Goal: Task Accomplishment & Management: Use online tool/utility

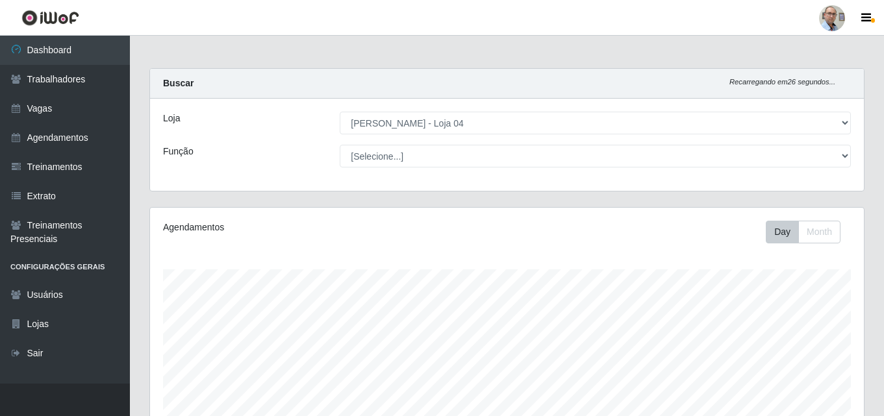
select select "251"
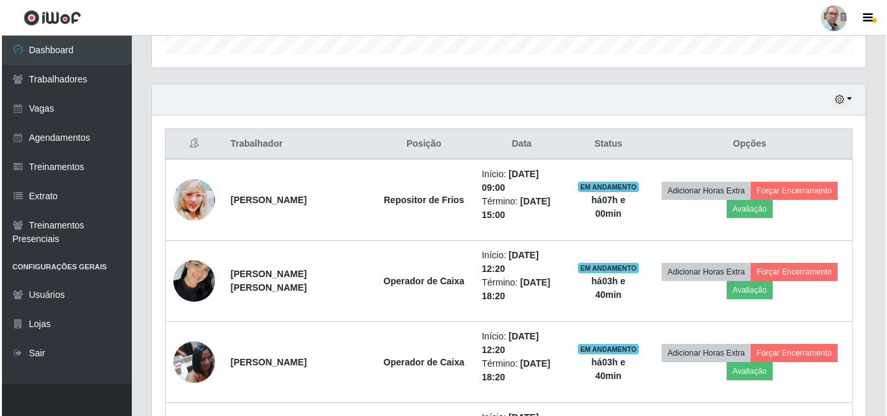
scroll to position [269, 713]
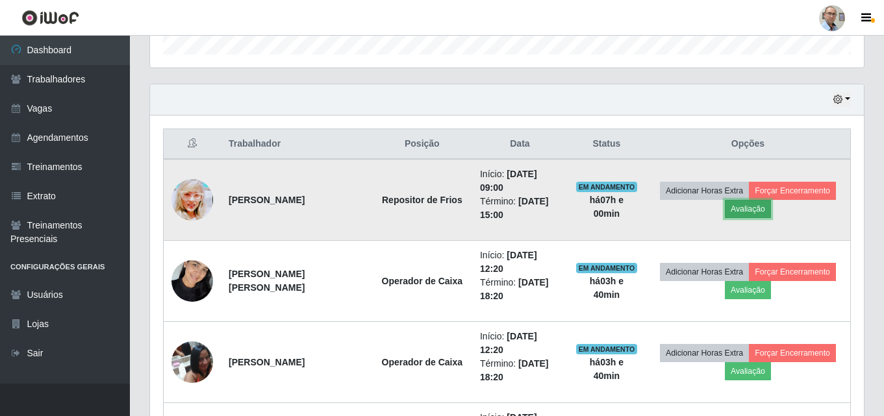
click at [749, 208] on button "Avaliação" at bounding box center [747, 209] width 46 height 18
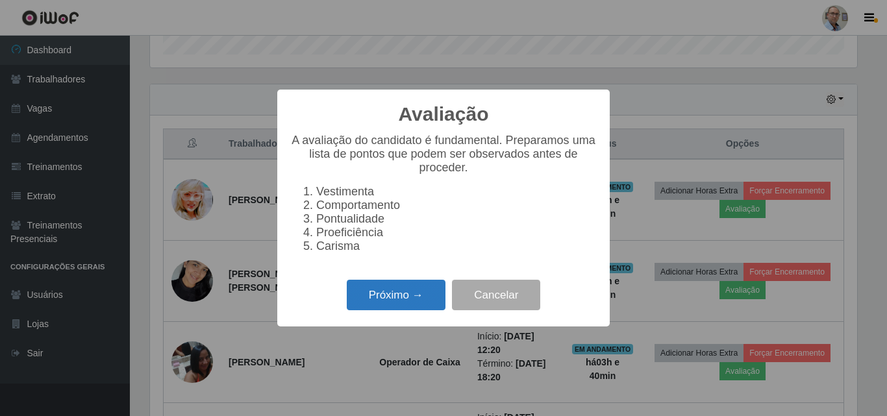
click at [388, 304] on button "Próximo →" at bounding box center [396, 295] width 99 height 31
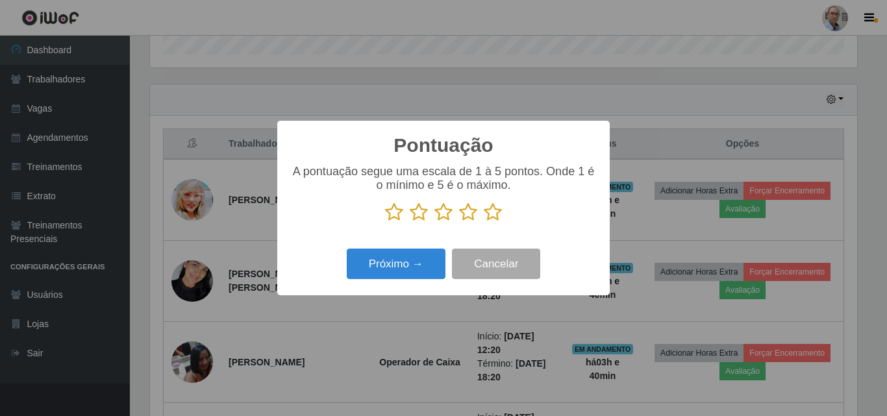
click at [490, 213] on icon at bounding box center [493, 212] width 18 height 19
click at [484, 222] on input "radio" at bounding box center [484, 222] width 0 height 0
click at [402, 282] on div "Próximo → Cancelar" at bounding box center [443, 263] width 306 height 37
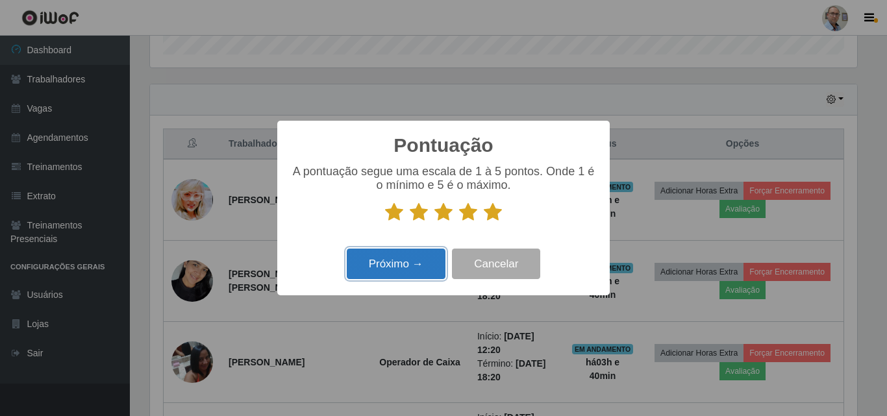
click at [405, 264] on button "Próximo →" at bounding box center [396, 264] width 99 height 31
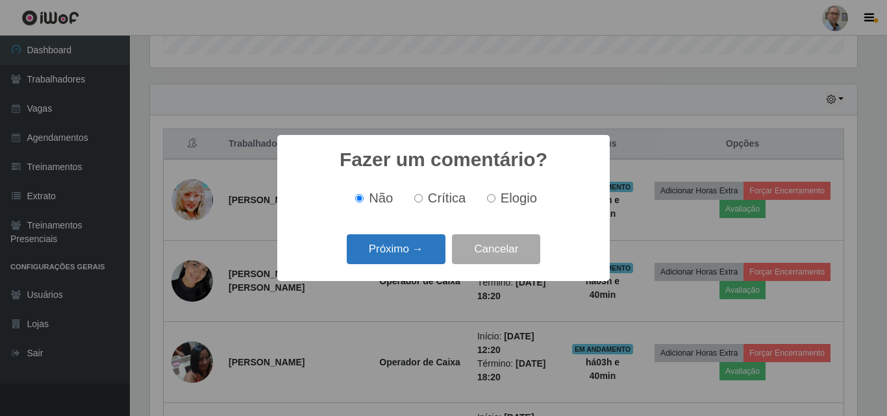
click at [406, 259] on button "Próximo →" at bounding box center [396, 249] width 99 height 31
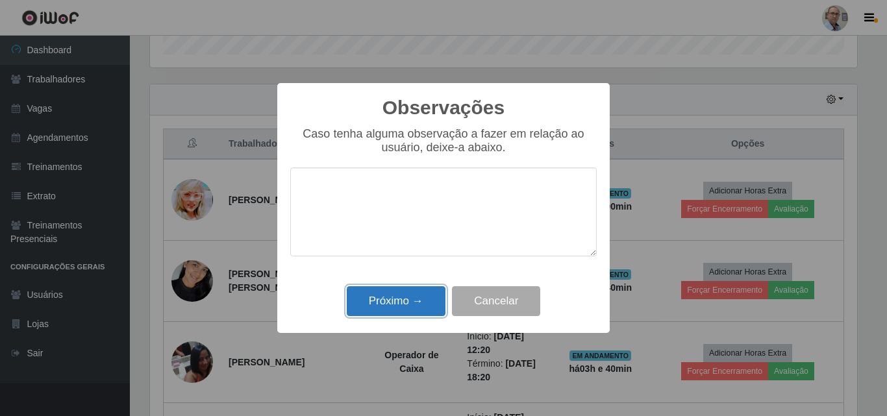
click at [400, 297] on button "Próximo →" at bounding box center [396, 301] width 99 height 31
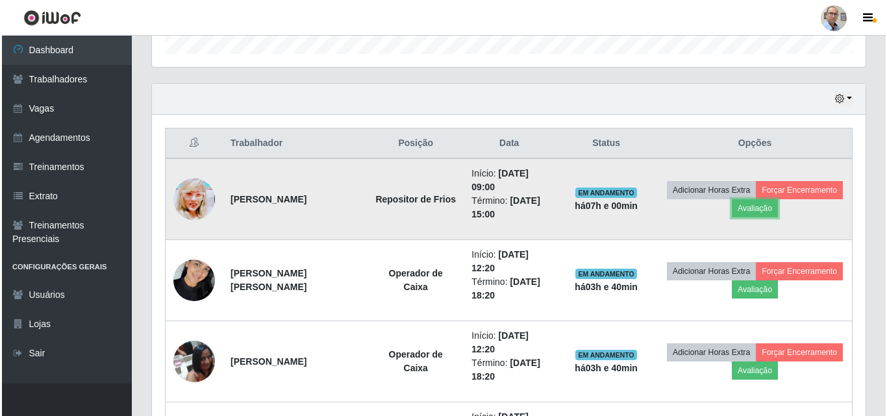
scroll to position [410, 0]
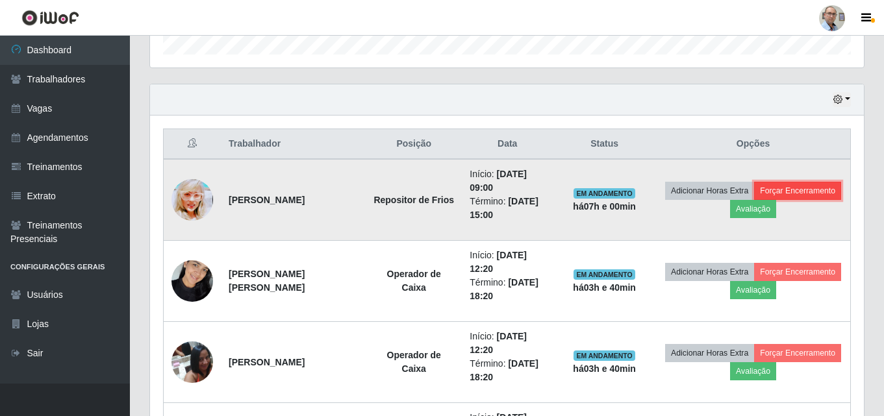
click at [754, 200] on button "Forçar Encerramento" at bounding box center [797, 191] width 87 height 18
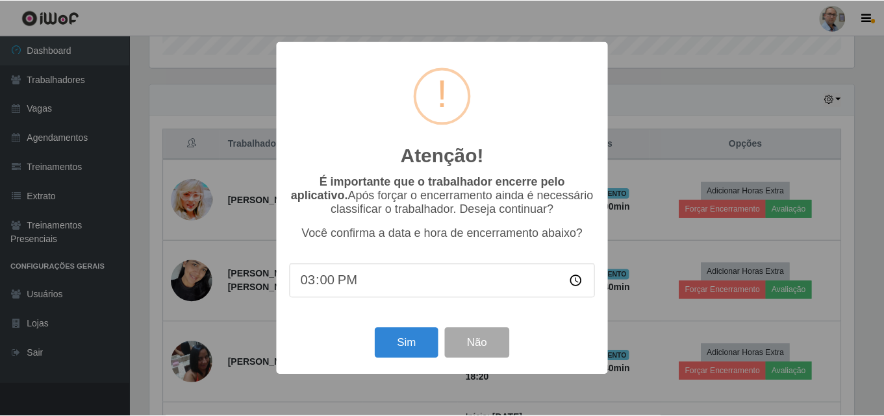
scroll to position [269, 707]
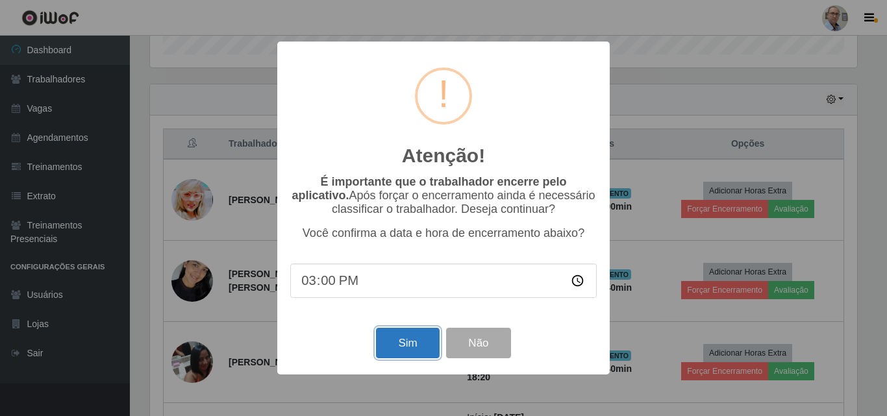
click at [419, 343] on button "Sim" at bounding box center [407, 343] width 63 height 31
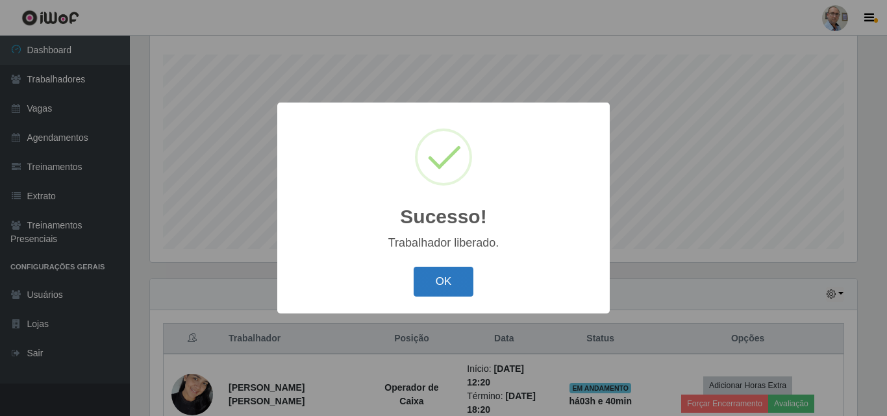
click at [457, 284] on button "OK" at bounding box center [444, 282] width 60 height 31
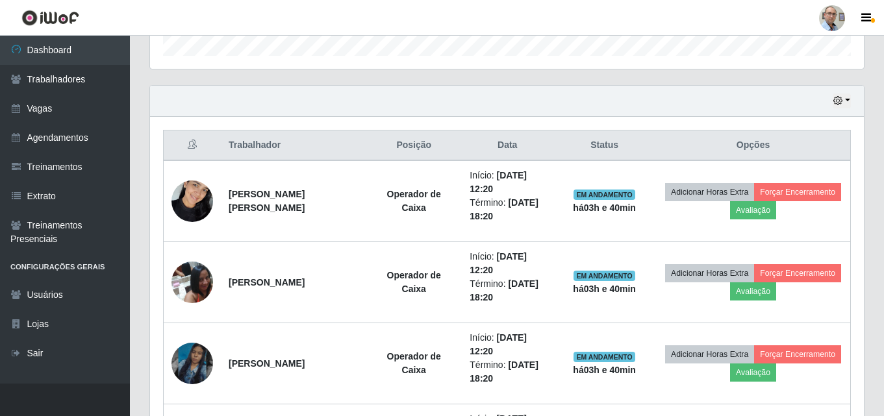
scroll to position [410, 0]
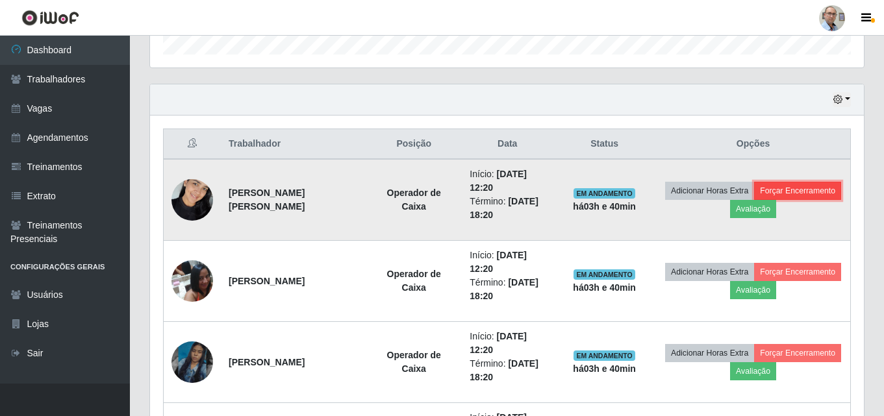
click at [754, 200] on button "Forçar Encerramento" at bounding box center [797, 191] width 87 height 18
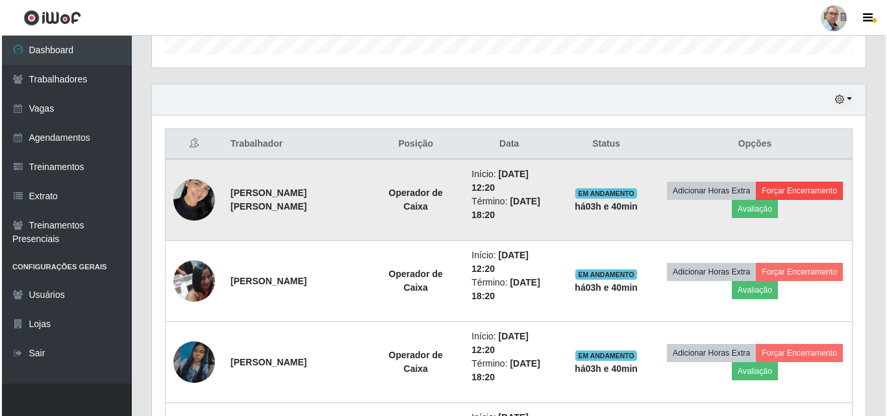
scroll to position [269, 707]
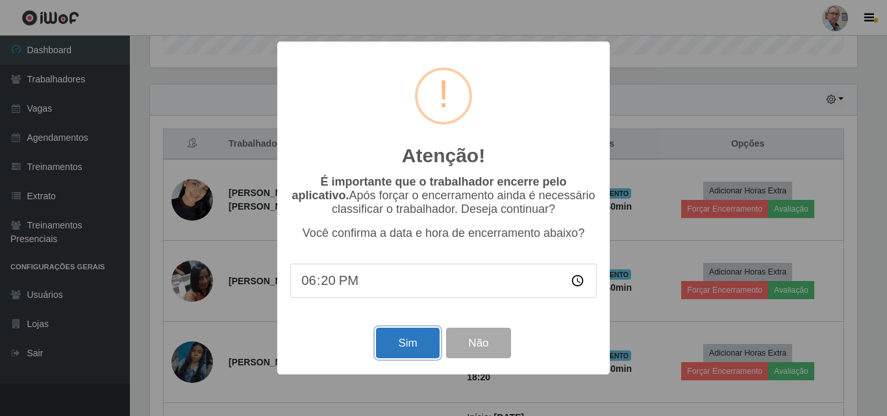
click at [420, 353] on button "Sim" at bounding box center [407, 343] width 63 height 31
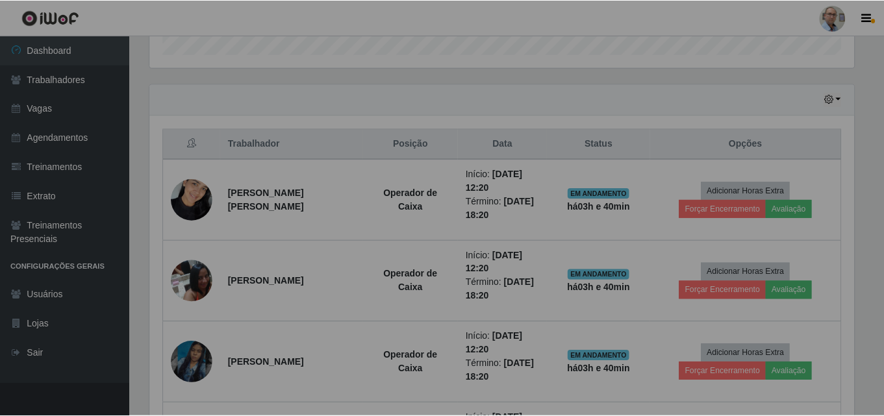
scroll to position [648917, 648479]
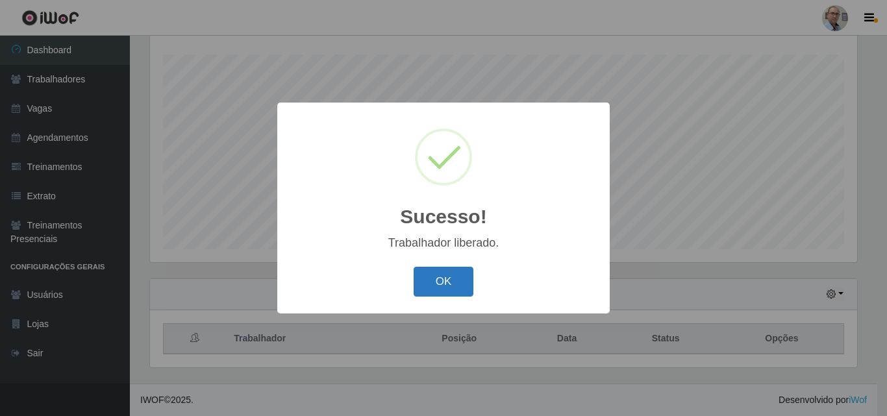
click at [460, 281] on button "OK" at bounding box center [444, 282] width 60 height 31
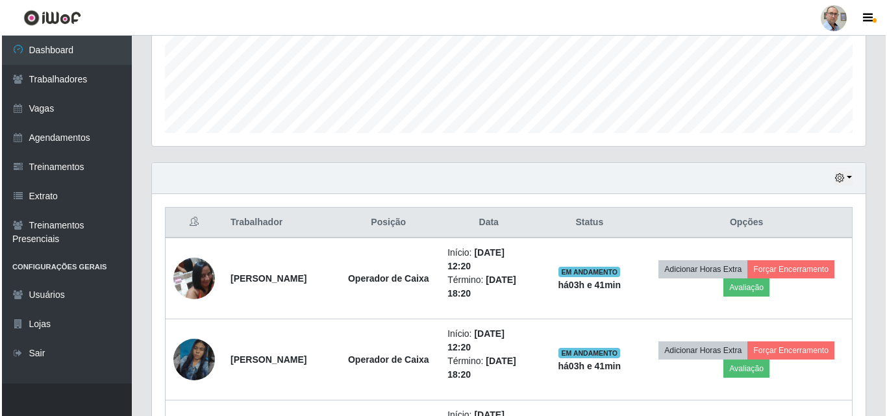
scroll to position [345, 0]
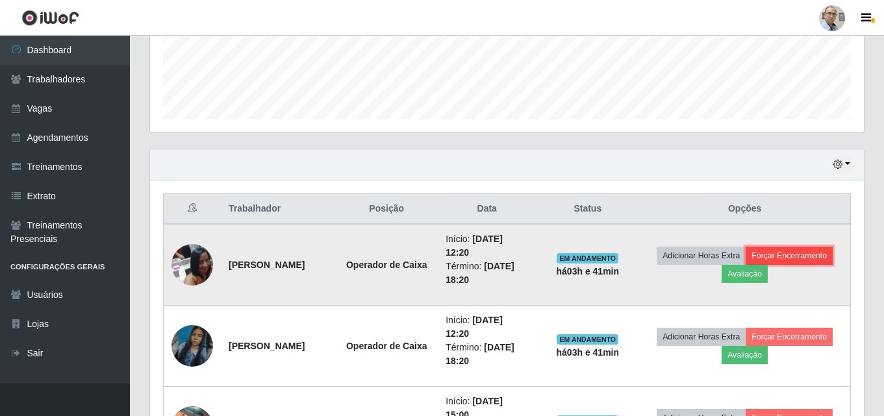
click at [745, 265] on button "Forçar Encerramento" at bounding box center [788, 256] width 87 height 18
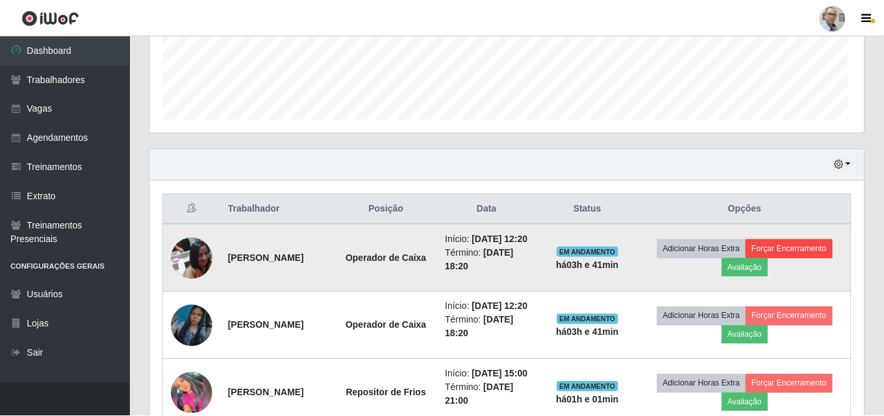
scroll to position [269, 707]
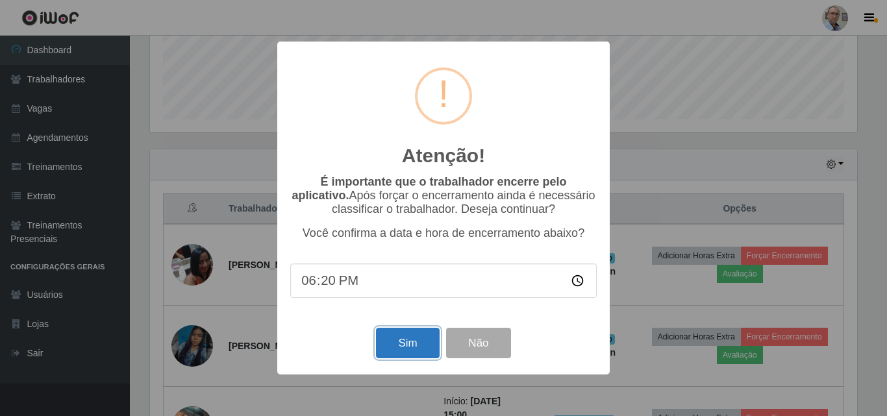
click at [411, 350] on button "Sim" at bounding box center [407, 343] width 63 height 31
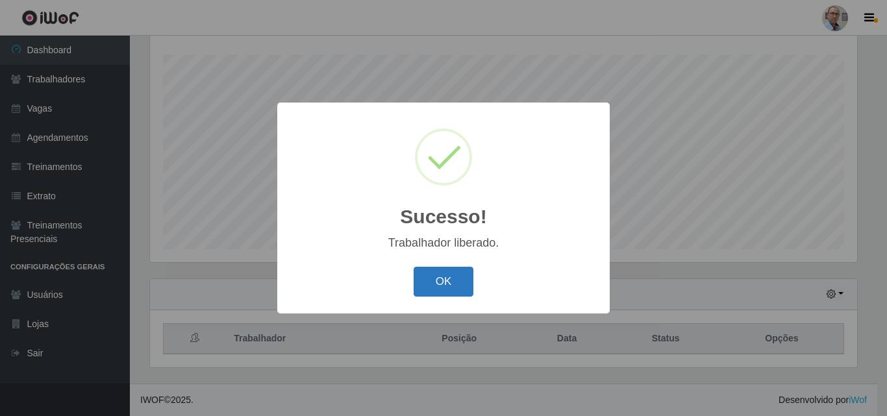
click at [444, 295] on button "OK" at bounding box center [444, 282] width 60 height 31
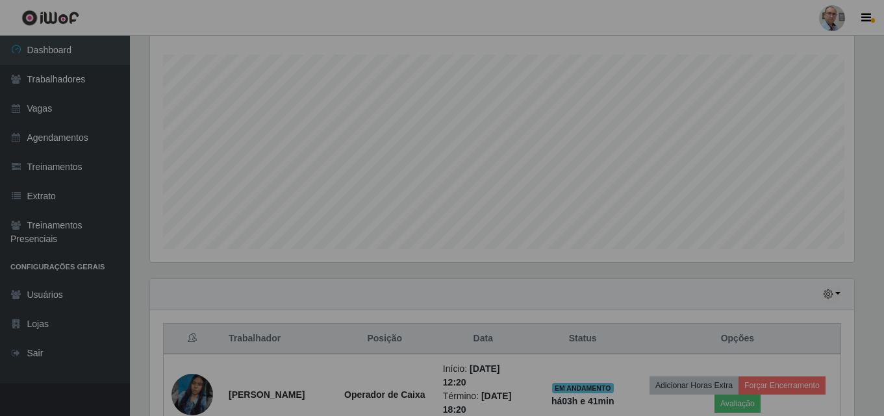
scroll to position [269, 713]
click at [450, 290] on div "Hoje 1 dia 3 dias 1 Semana Não encerrados" at bounding box center [502, 294] width 704 height 31
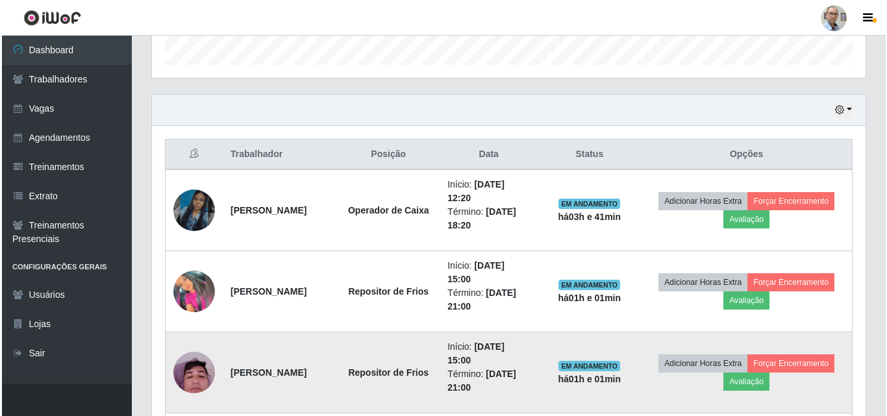
scroll to position [475, 0]
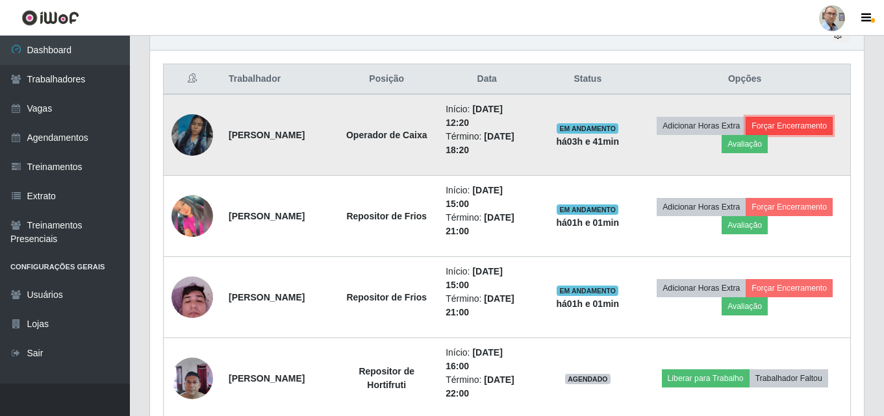
click at [745, 135] on button "Forçar Encerramento" at bounding box center [788, 126] width 87 height 18
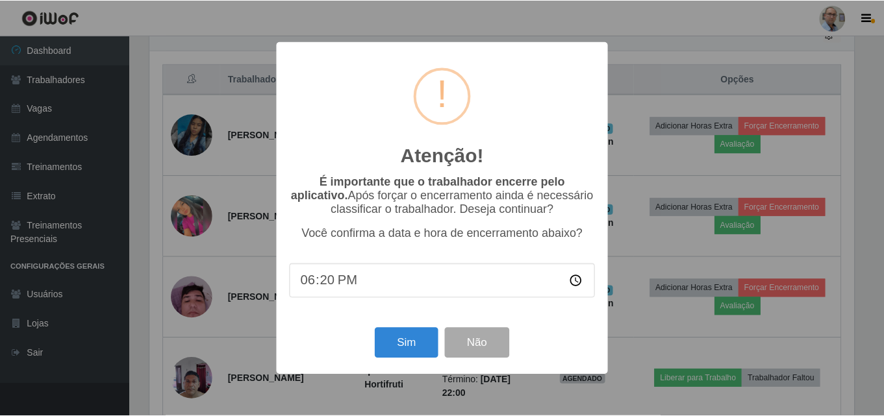
scroll to position [269, 707]
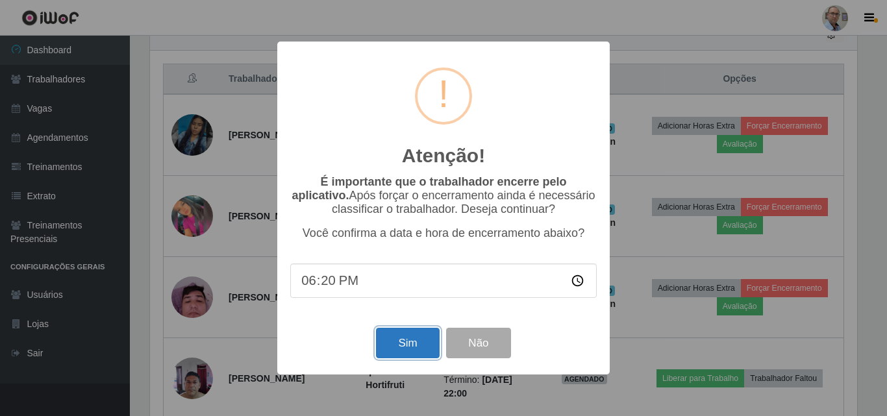
click at [428, 346] on button "Sim" at bounding box center [407, 343] width 63 height 31
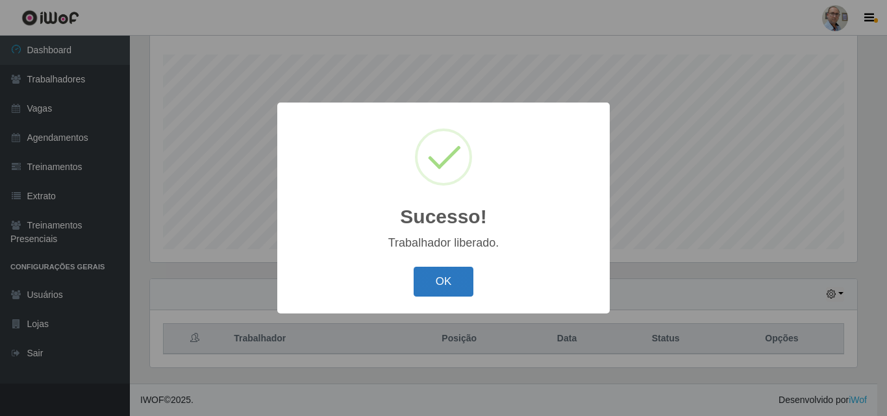
click at [432, 288] on button "OK" at bounding box center [444, 282] width 60 height 31
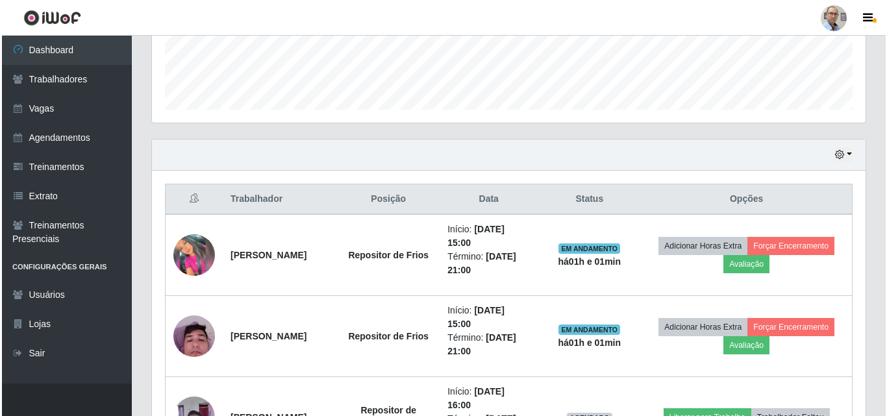
scroll to position [410, 0]
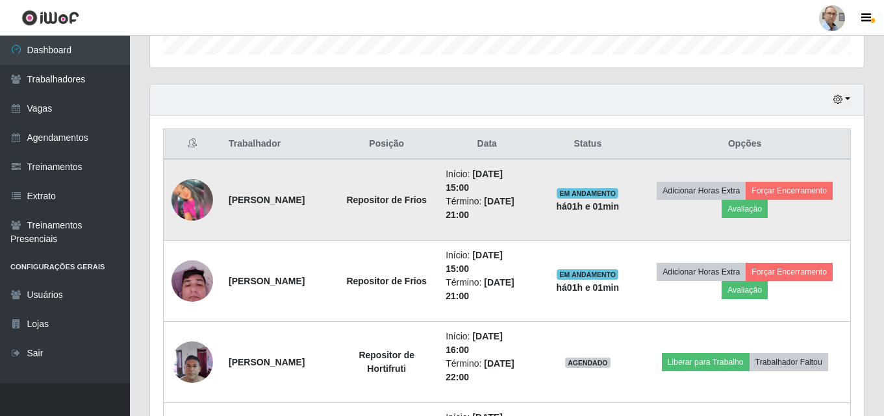
click at [194, 194] on img at bounding box center [192, 200] width 42 height 42
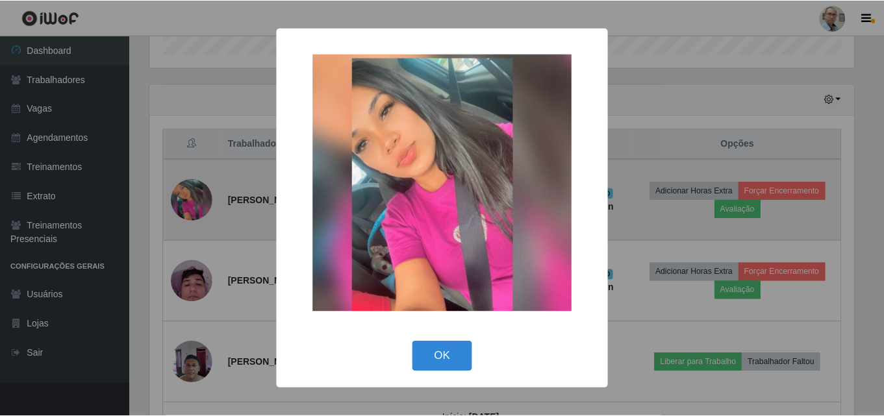
scroll to position [269, 707]
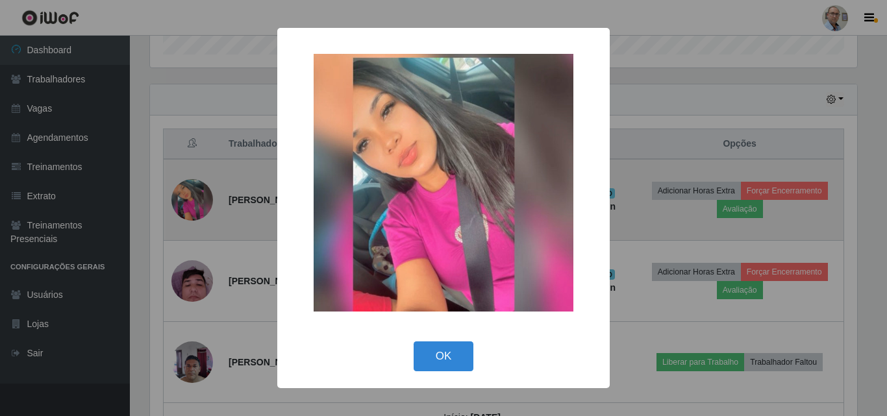
click at [194, 194] on div "× OK Cancel" at bounding box center [443, 208] width 887 height 416
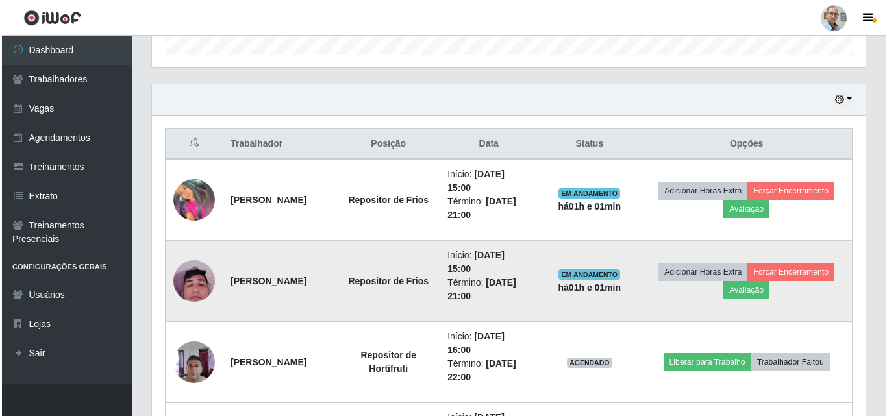
scroll to position [539, 0]
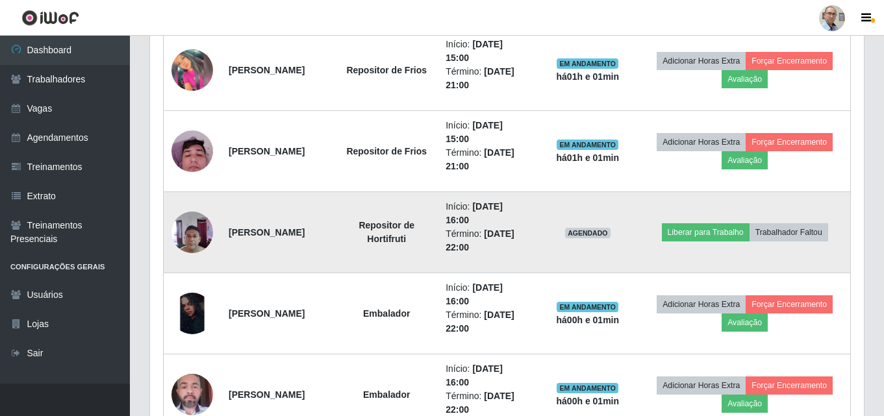
click at [186, 240] on img at bounding box center [192, 231] width 42 height 55
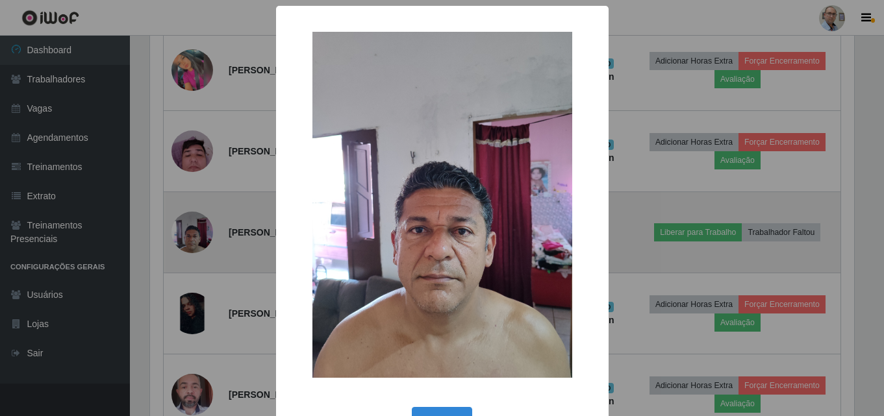
scroll to position [269, 707]
click at [186, 240] on div "× OK Cancel" at bounding box center [443, 208] width 887 height 416
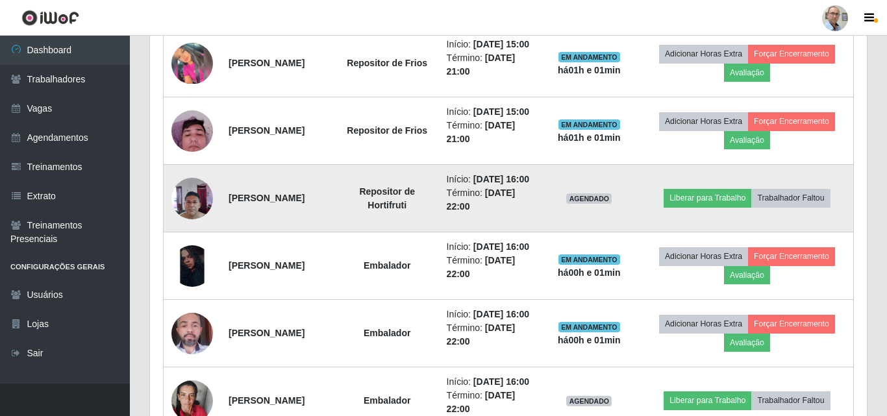
scroll to position [269, 713]
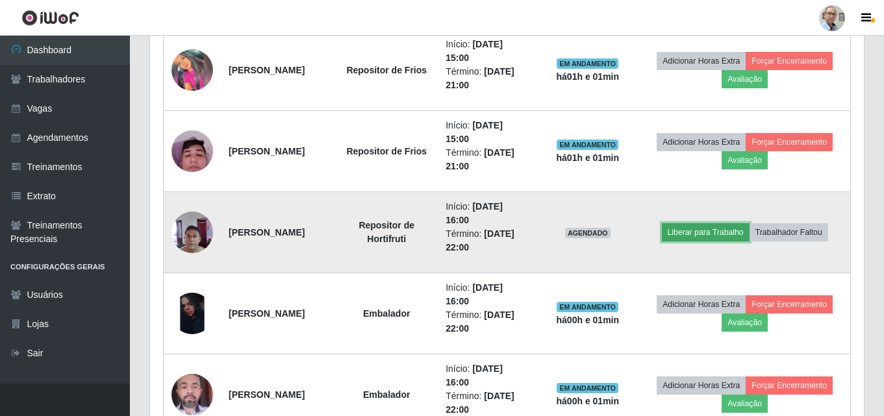
click at [703, 238] on button "Liberar para Trabalho" at bounding box center [706, 232] width 88 height 18
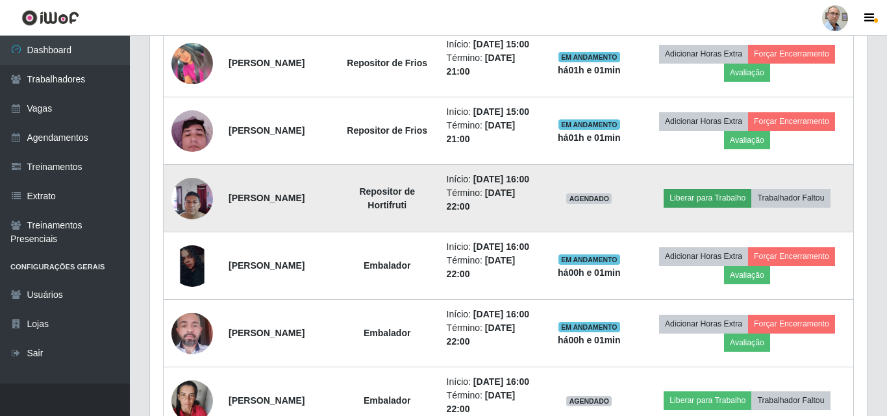
scroll to position [0, 0]
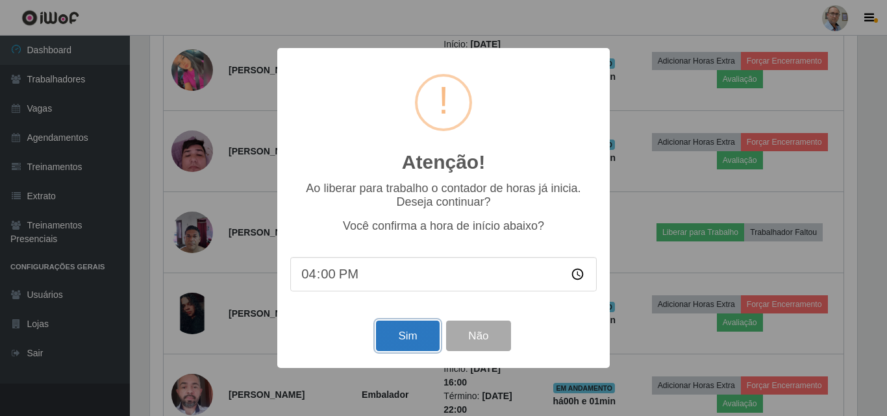
click at [426, 336] on button "Sim" at bounding box center [407, 336] width 63 height 31
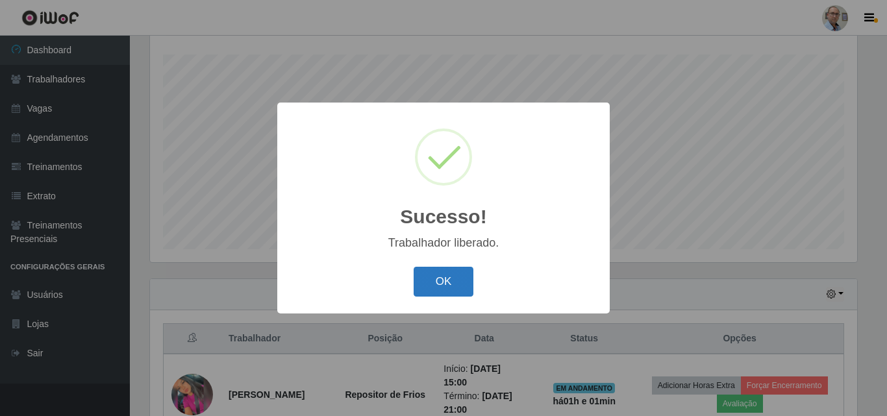
click at [442, 297] on button "OK" at bounding box center [444, 282] width 60 height 31
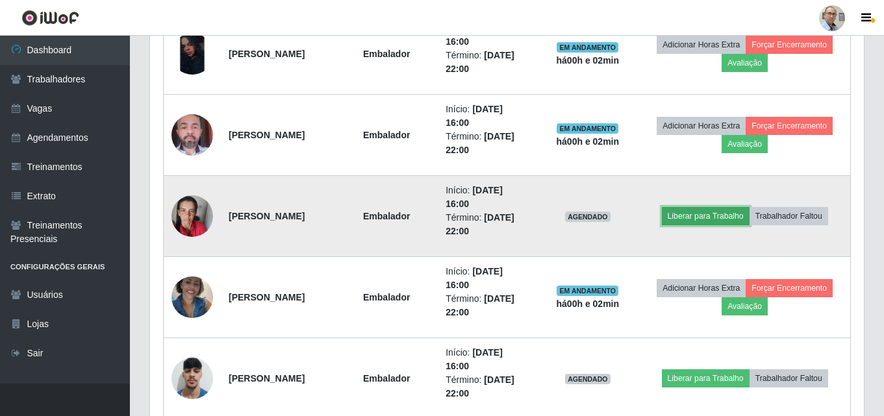
click at [701, 216] on button "Liberar para Trabalho" at bounding box center [706, 216] width 88 height 18
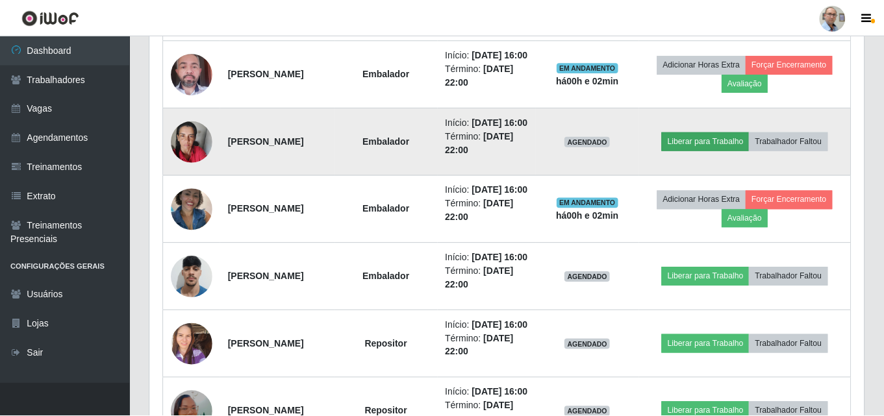
scroll to position [269, 707]
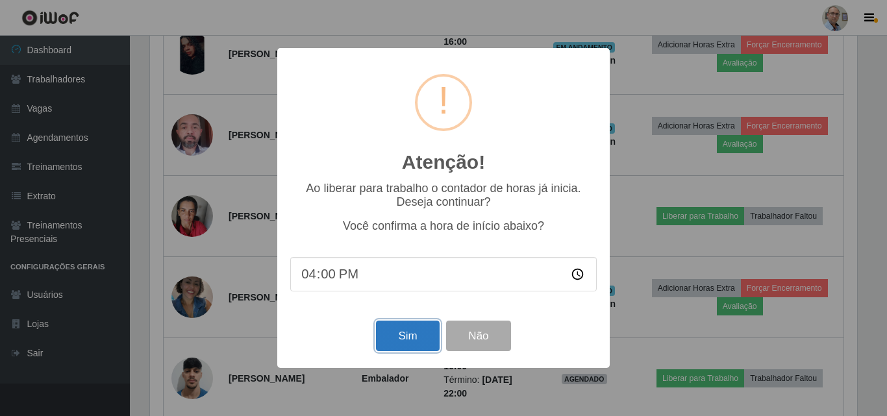
click at [428, 340] on button "Sim" at bounding box center [407, 336] width 63 height 31
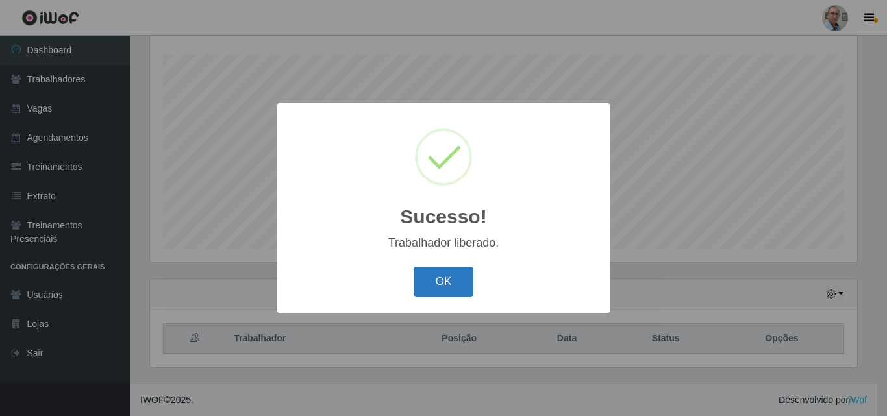
click at [467, 294] on button "OK" at bounding box center [444, 282] width 60 height 31
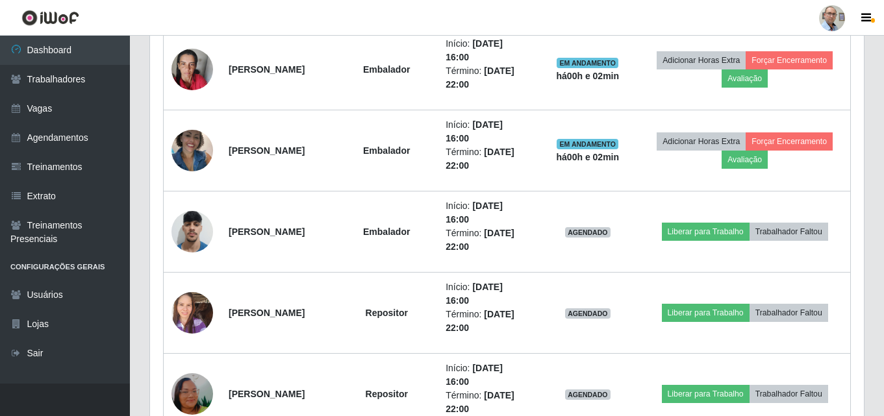
scroll to position [1059, 0]
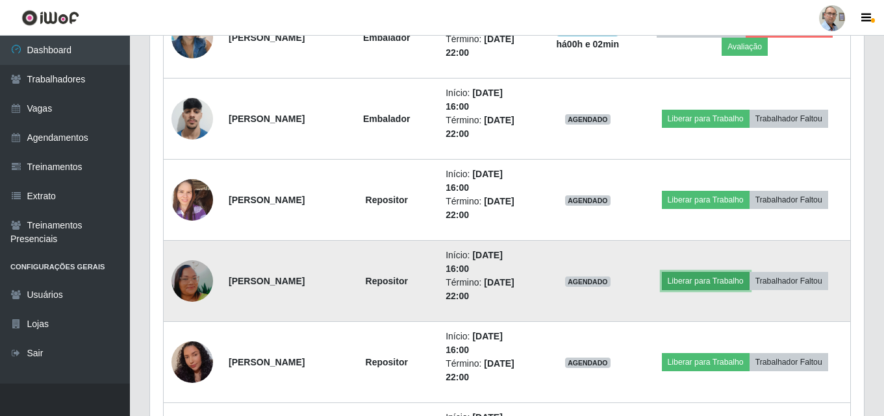
click at [688, 279] on button "Liberar para Trabalho" at bounding box center [706, 281] width 88 height 18
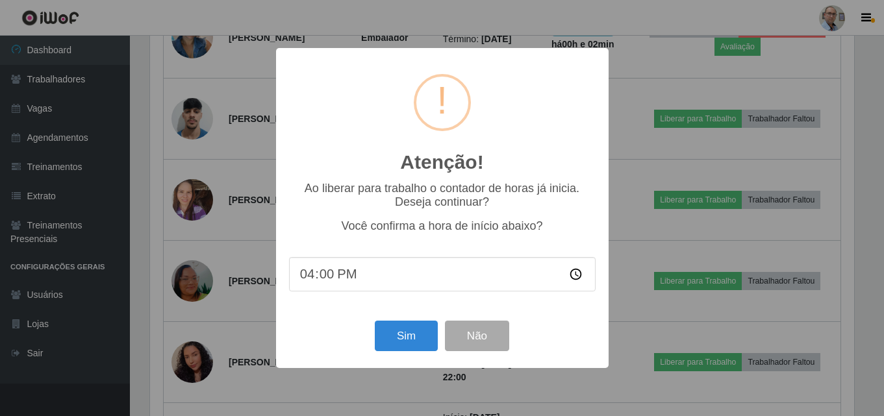
scroll to position [269, 707]
click at [398, 349] on button "Sim" at bounding box center [407, 336] width 63 height 31
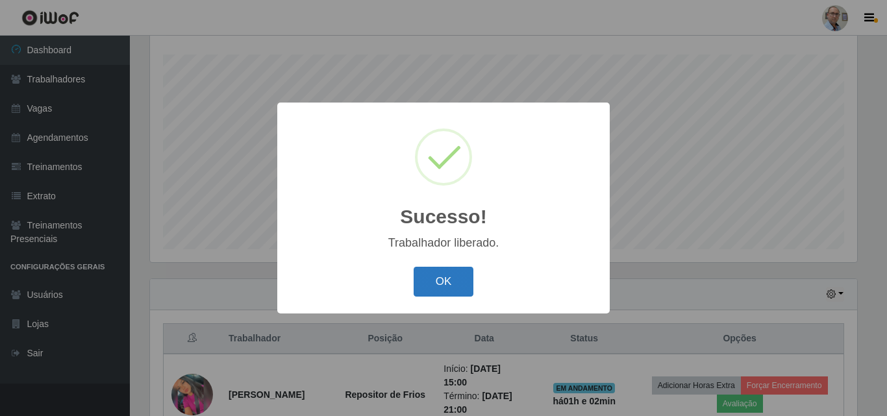
click at [456, 279] on button "OK" at bounding box center [444, 282] width 60 height 31
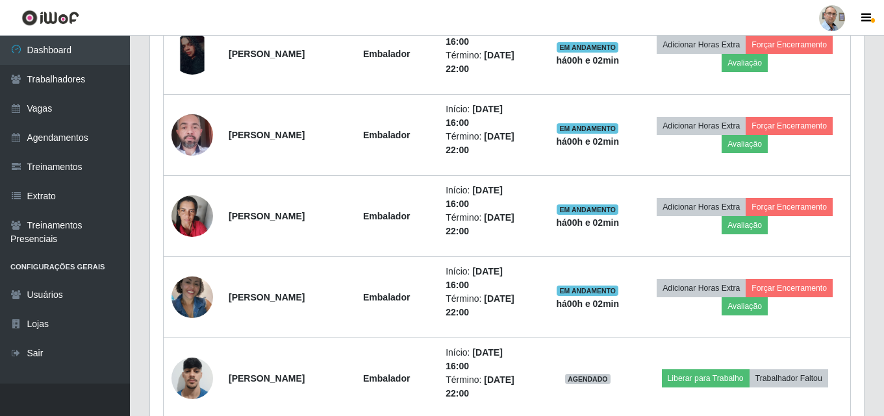
scroll to position [994, 0]
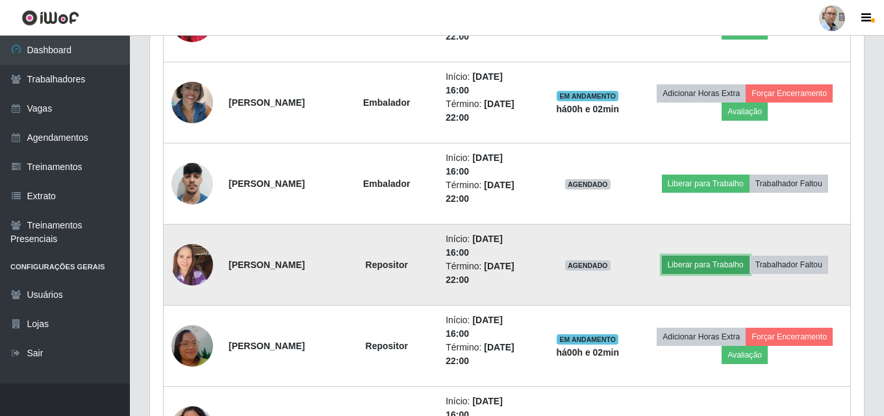
click at [704, 267] on button "Liberar para Trabalho" at bounding box center [706, 265] width 88 height 18
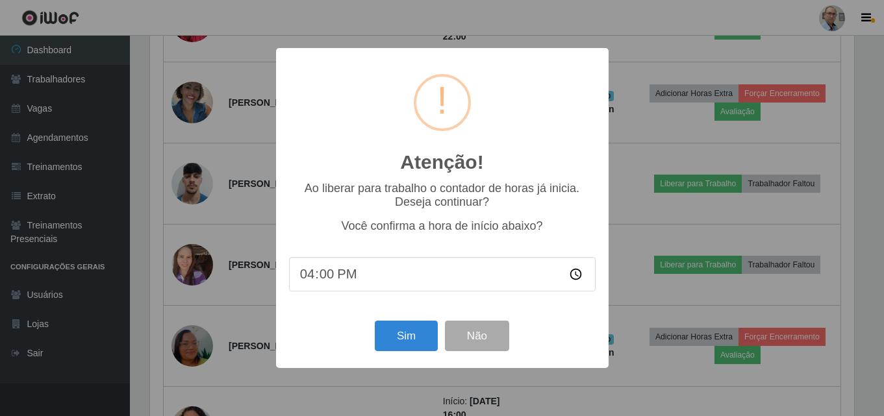
scroll to position [269, 707]
click at [400, 343] on button "Sim" at bounding box center [407, 336] width 63 height 31
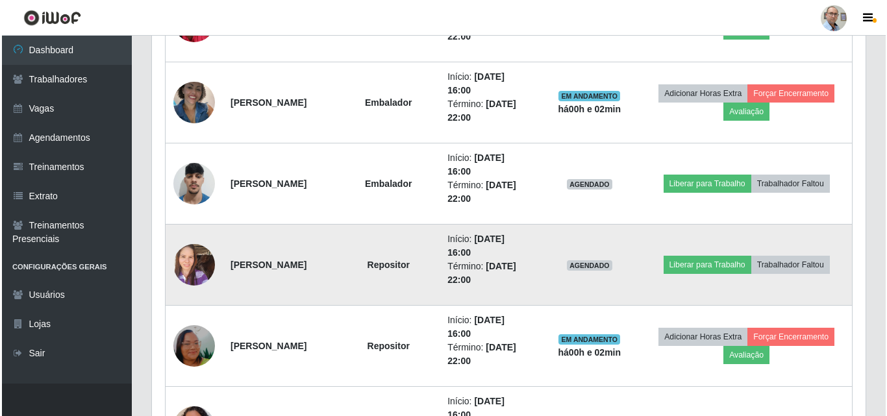
scroll to position [648917, 648479]
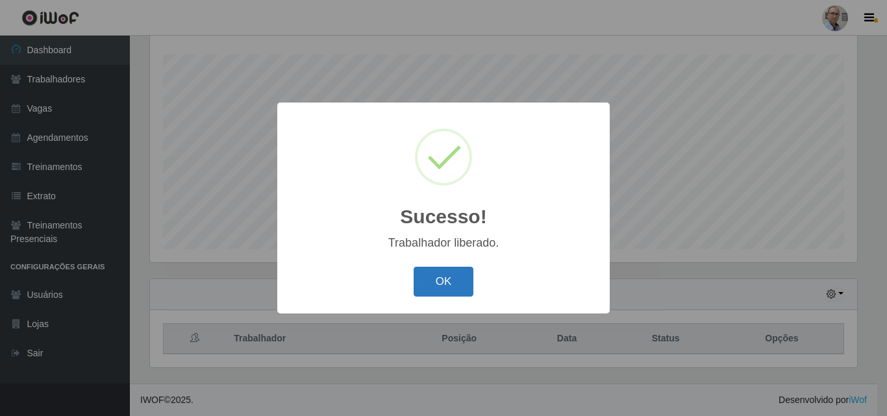
click at [452, 284] on button "OK" at bounding box center [444, 282] width 60 height 31
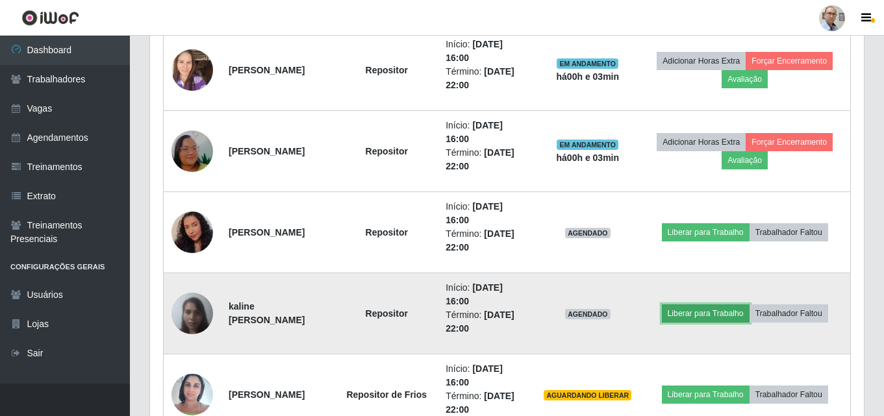
click at [734, 314] on button "Liberar para Trabalho" at bounding box center [706, 313] width 88 height 18
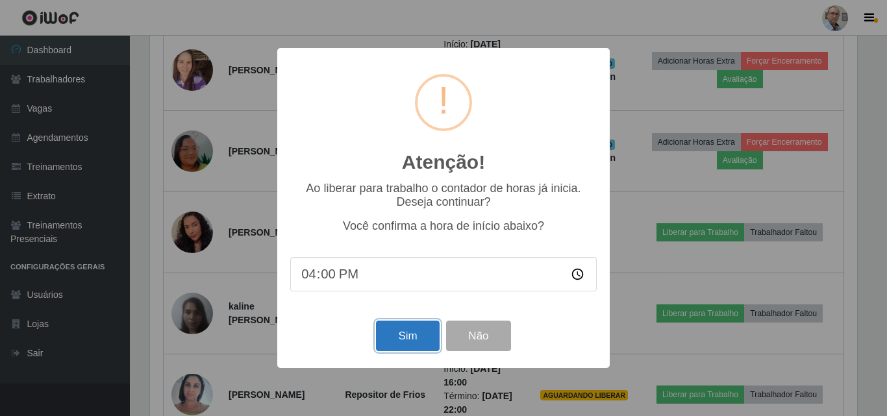
click at [417, 326] on button "Sim" at bounding box center [407, 336] width 63 height 31
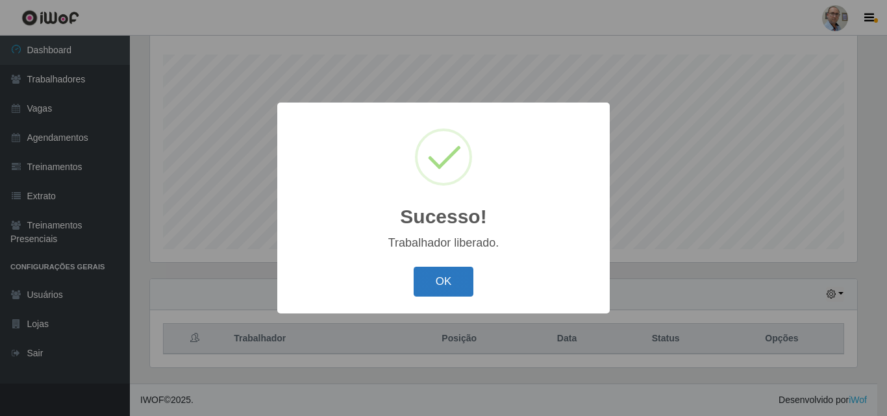
click at [454, 285] on button "OK" at bounding box center [444, 282] width 60 height 31
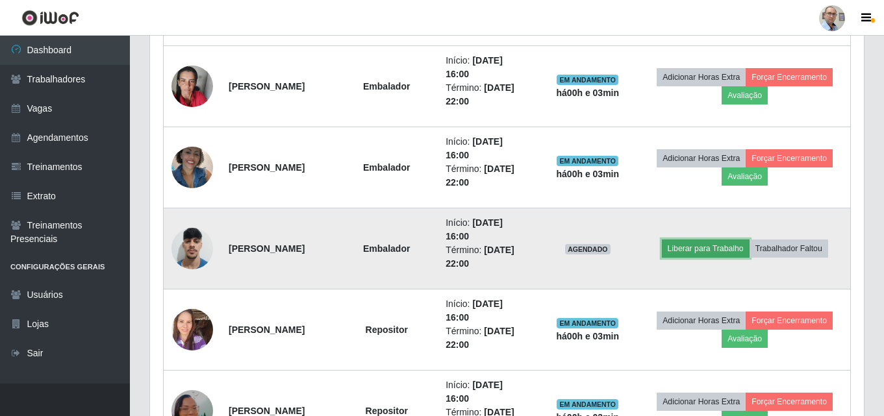
click at [702, 247] on button "Liberar para Trabalho" at bounding box center [706, 249] width 88 height 18
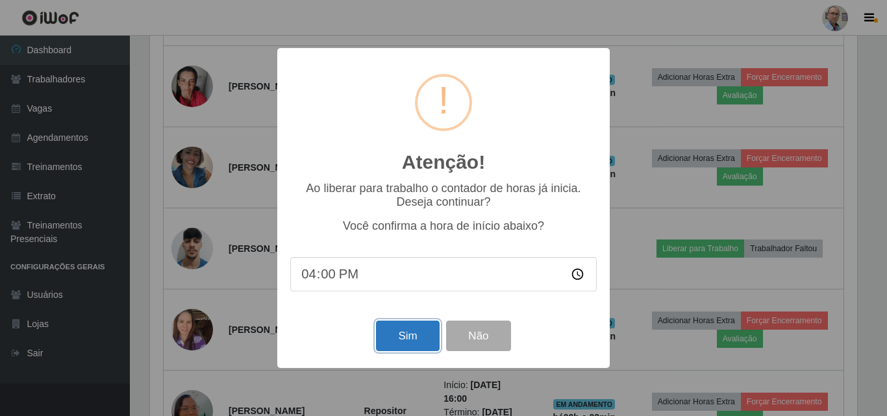
click at [395, 351] on button "Sim" at bounding box center [407, 336] width 63 height 31
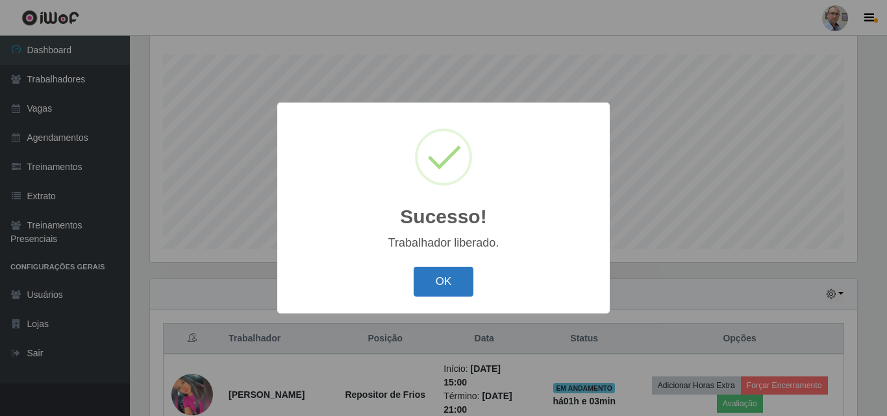
click at [450, 271] on button "OK" at bounding box center [444, 282] width 60 height 31
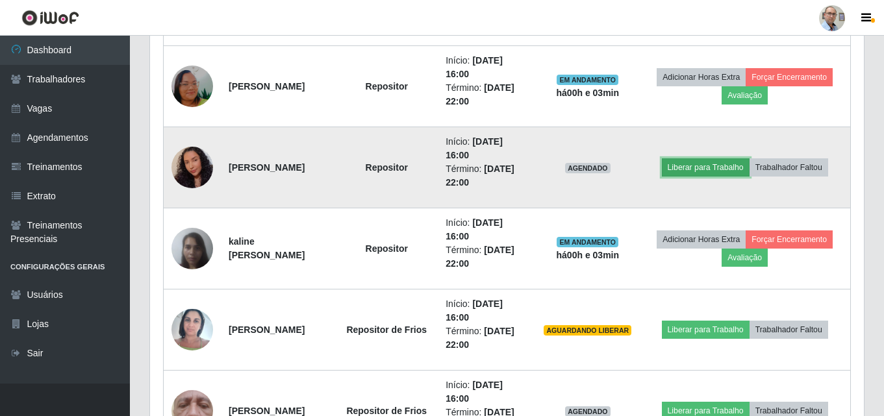
click at [707, 173] on button "Liberar para Trabalho" at bounding box center [706, 167] width 88 height 18
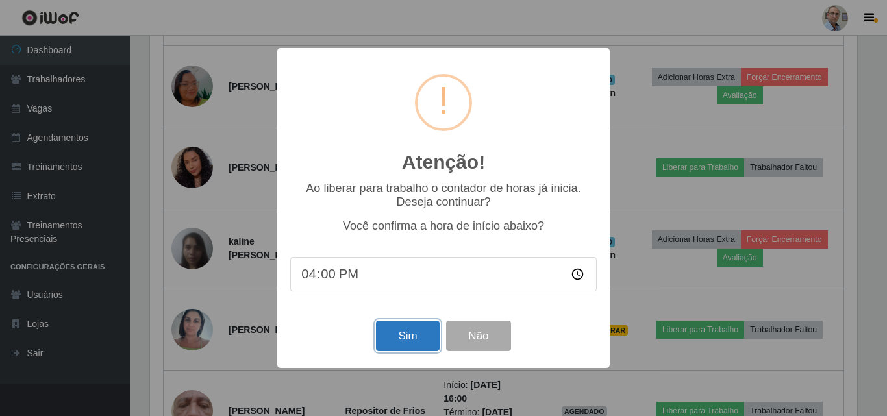
click at [397, 338] on button "Sim" at bounding box center [407, 336] width 63 height 31
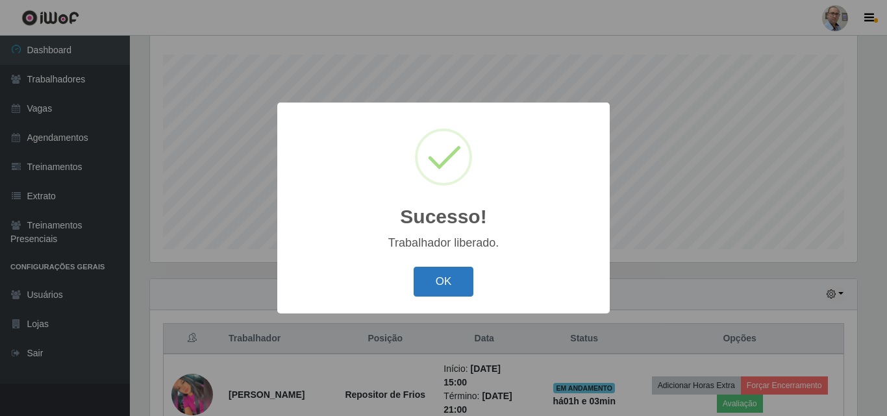
click at [445, 279] on button "OK" at bounding box center [444, 282] width 60 height 31
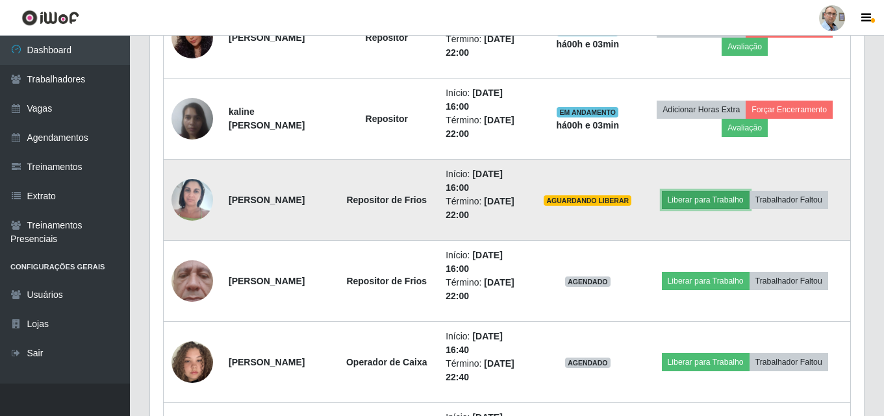
click at [713, 204] on button "Liberar para Trabalho" at bounding box center [706, 200] width 88 height 18
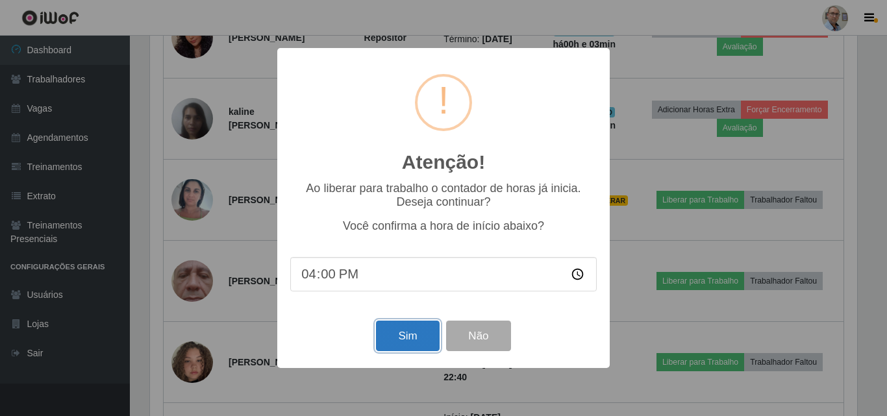
click at [423, 337] on button "Sim" at bounding box center [407, 336] width 63 height 31
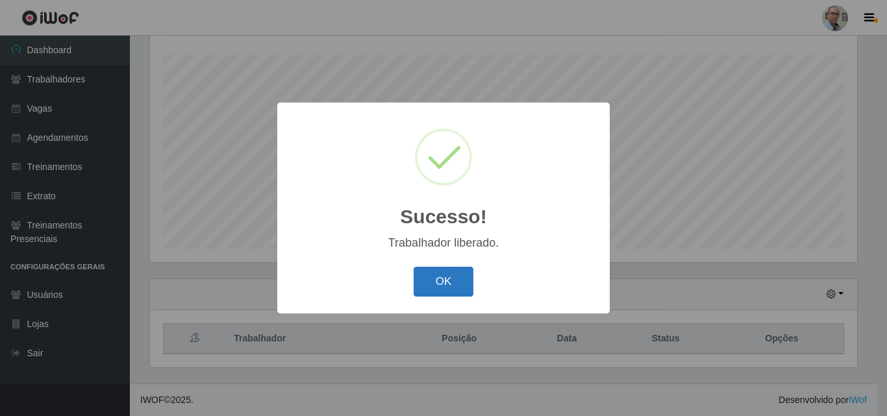
click at [467, 290] on button "OK" at bounding box center [444, 282] width 60 height 31
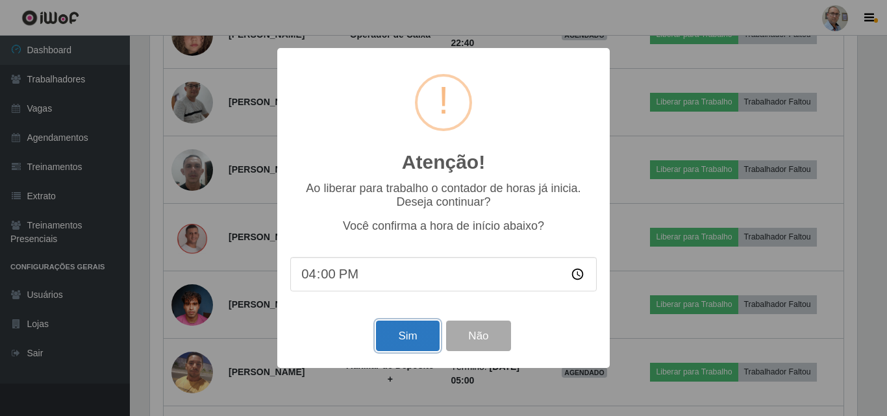
click at [411, 332] on button "Sim" at bounding box center [407, 336] width 63 height 31
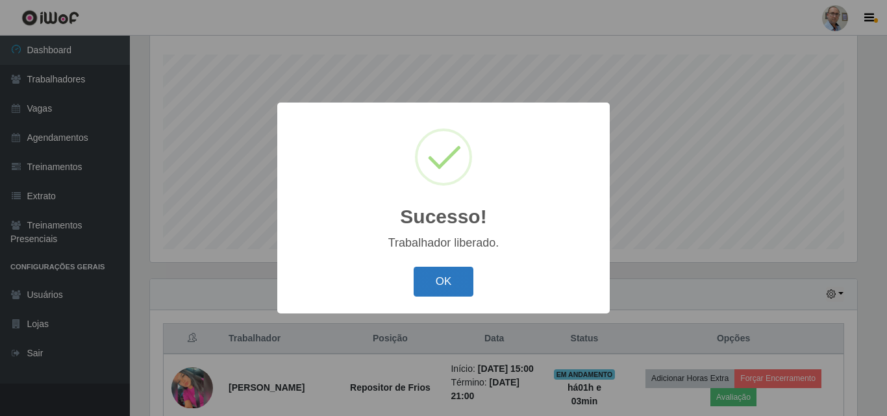
click at [438, 282] on button "OK" at bounding box center [444, 282] width 60 height 31
